Goal: Find specific page/section: Find specific page/section

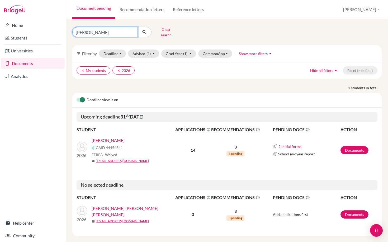
drag, startPoint x: 98, startPoint y: 30, endPoint x: 71, endPoint y: 30, distance: 26.9
click at [71, 30] on div "prado Clear search" at bounding box center [121, 32] width 106 height 14
type input "poncon"
click button "submit" at bounding box center [144, 32] width 14 height 10
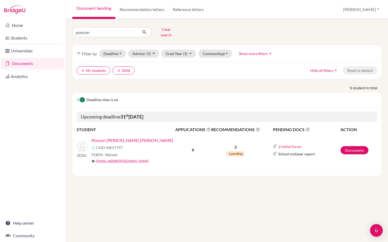
click at [113, 138] on link "Poncon Sanson, Claire Isabelle" at bounding box center [132, 140] width 81 height 6
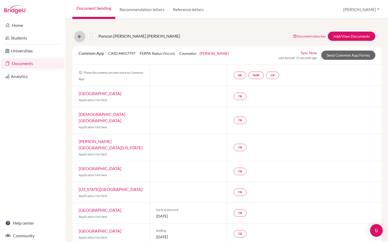
click at [79, 37] on icon at bounding box center [79, 36] width 5 height 5
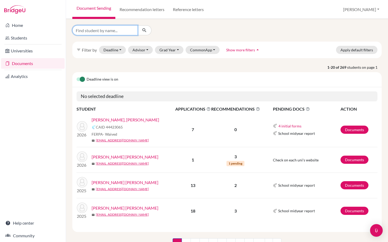
click at [114, 30] on input "Find student by name..." at bounding box center [104, 30] width 65 height 10
type input "celso"
click button "submit" at bounding box center [144, 30] width 14 height 10
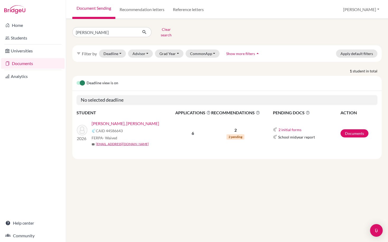
click at [143, 121] on link "Castro Martinez III, Celso Miguel" at bounding box center [126, 124] width 68 height 6
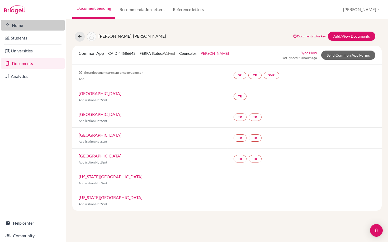
click at [18, 23] on link "Home" at bounding box center [33, 25] width 64 height 11
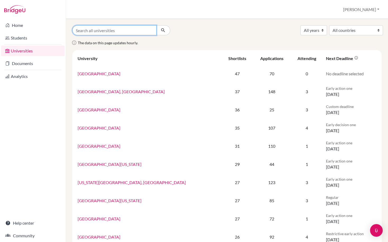
click at [105, 31] on input "Search all universities" at bounding box center [114, 30] width 84 height 10
type input "navarra"
click at [156, 25] on button "submit" at bounding box center [163, 30] width 14 height 10
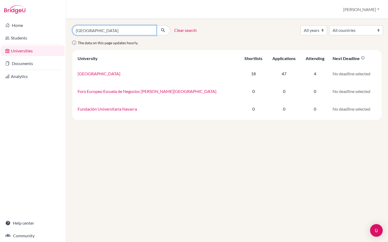
drag, startPoint x: 105, startPoint y: 30, endPoint x: 67, endPoint y: 30, distance: 37.7
click at [67, 30] on div "[GEOGRAPHIC_DATA] Clear search All years 2027 2026 2025 2024 2023 2022 2021 202…" at bounding box center [227, 130] width 322 height 223
type input "[PERSON_NAME]"
click at [156, 25] on button "submit" at bounding box center [163, 30] width 14 height 10
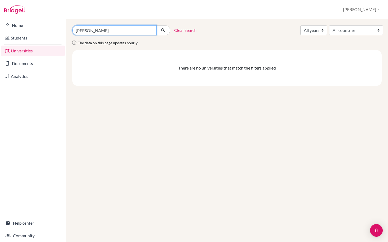
click at [117, 29] on input "[PERSON_NAME]" at bounding box center [114, 30] width 84 height 10
click at [156, 25] on button "submit" at bounding box center [163, 30] width 14 height 10
click at [90, 30] on input "[PERSON_NAME]" at bounding box center [114, 30] width 84 height 10
click at [156, 25] on button "submit" at bounding box center [163, 30] width 14 height 10
click at [23, 51] on link "Universities" at bounding box center [33, 51] width 64 height 11
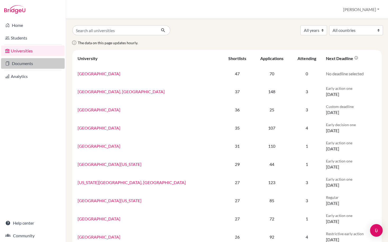
click at [17, 66] on link "Documents" at bounding box center [33, 63] width 64 height 11
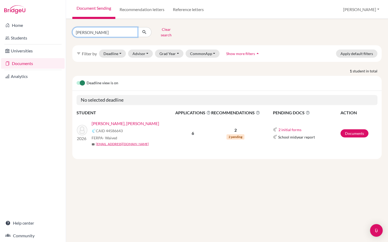
drag, startPoint x: 91, startPoint y: 30, endPoint x: 67, endPoint y: 31, distance: 24.3
click at [67, 31] on div "[PERSON_NAME] Clear search filter_list Filter by Deadline - Select a date range…" at bounding box center [227, 130] width 322 height 223
type input "[PERSON_NAME]"
click button "submit" at bounding box center [144, 32] width 14 height 10
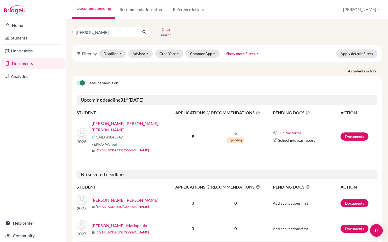
click at [126, 121] on link "[PERSON_NAME] [PERSON_NAME] [PERSON_NAME]" at bounding box center [135, 127] width 87 height 13
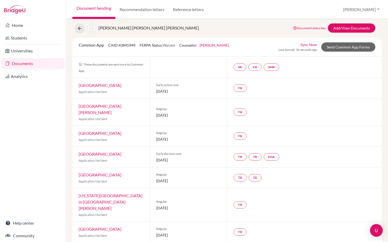
scroll to position [43, 0]
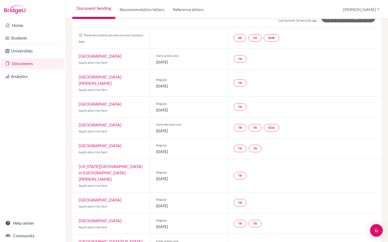
click at [94, 102] on link "Lehigh University" at bounding box center [100, 104] width 43 height 5
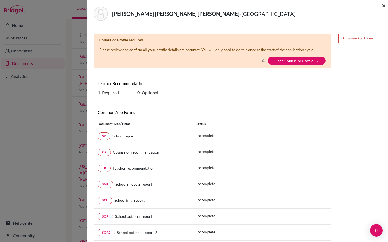
click at [384, 7] on span "×" at bounding box center [384, 6] width 4 height 8
